Goal: Find specific page/section: Find specific page/section

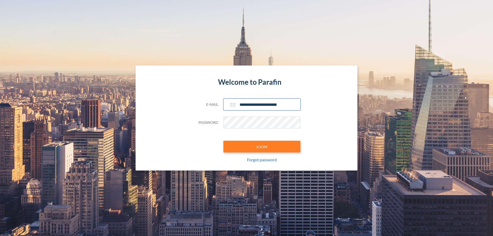
type input "**********"
click at [262, 147] on button "LOGIN" at bounding box center [261, 147] width 77 height 12
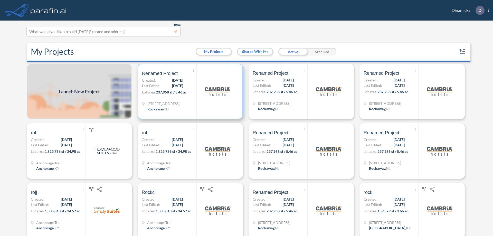
scroll to position [1, 0]
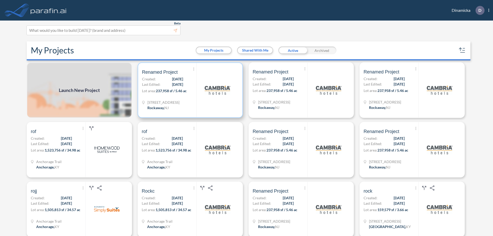
click at [189, 90] on p "Lot area: 237,958 sf / 5.46 ac" at bounding box center [169, 91] width 54 height 7
